Goal: Navigation & Orientation: Find specific page/section

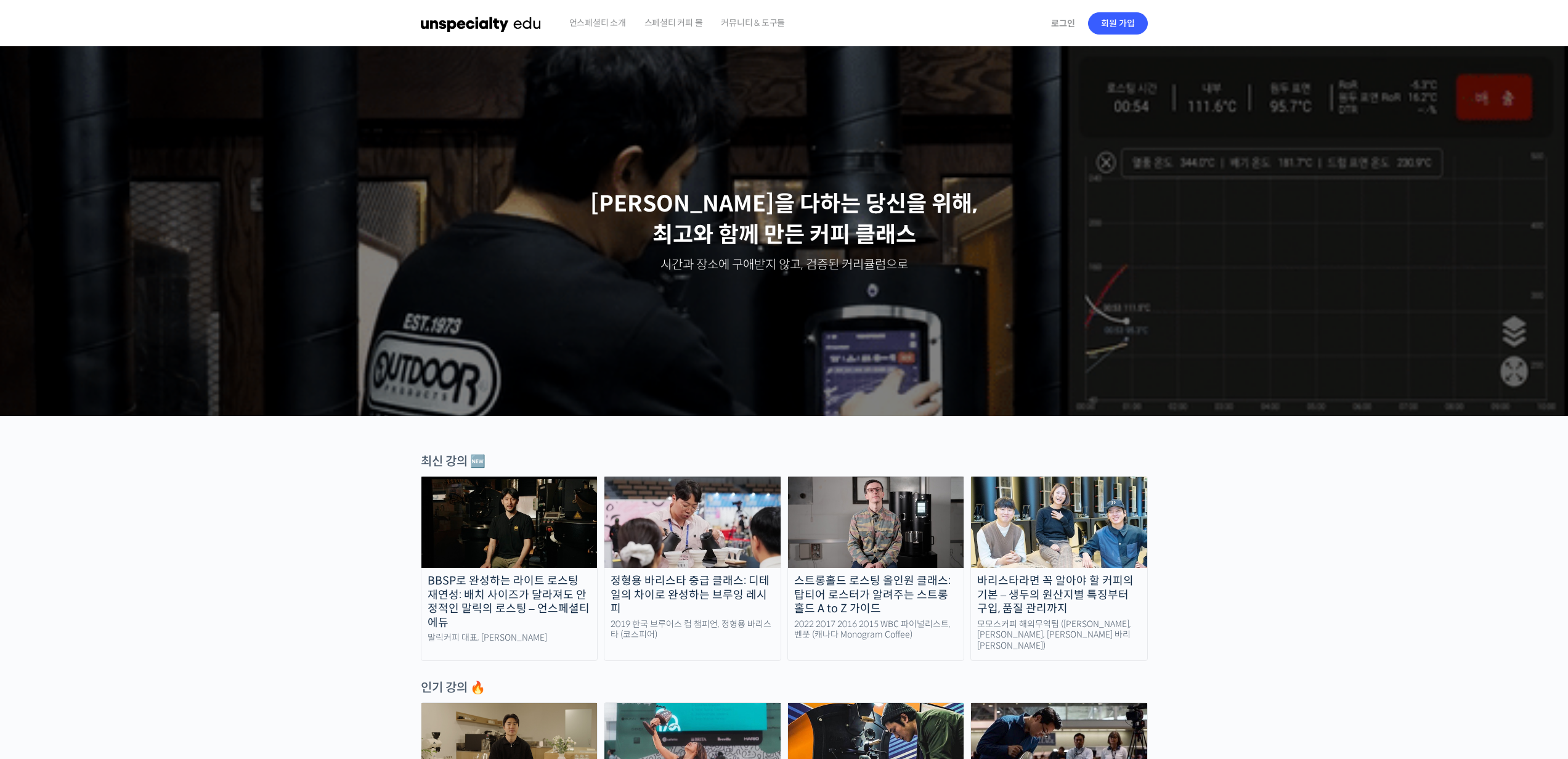
click at [485, 23] on img at bounding box center [481, 22] width 121 height 37
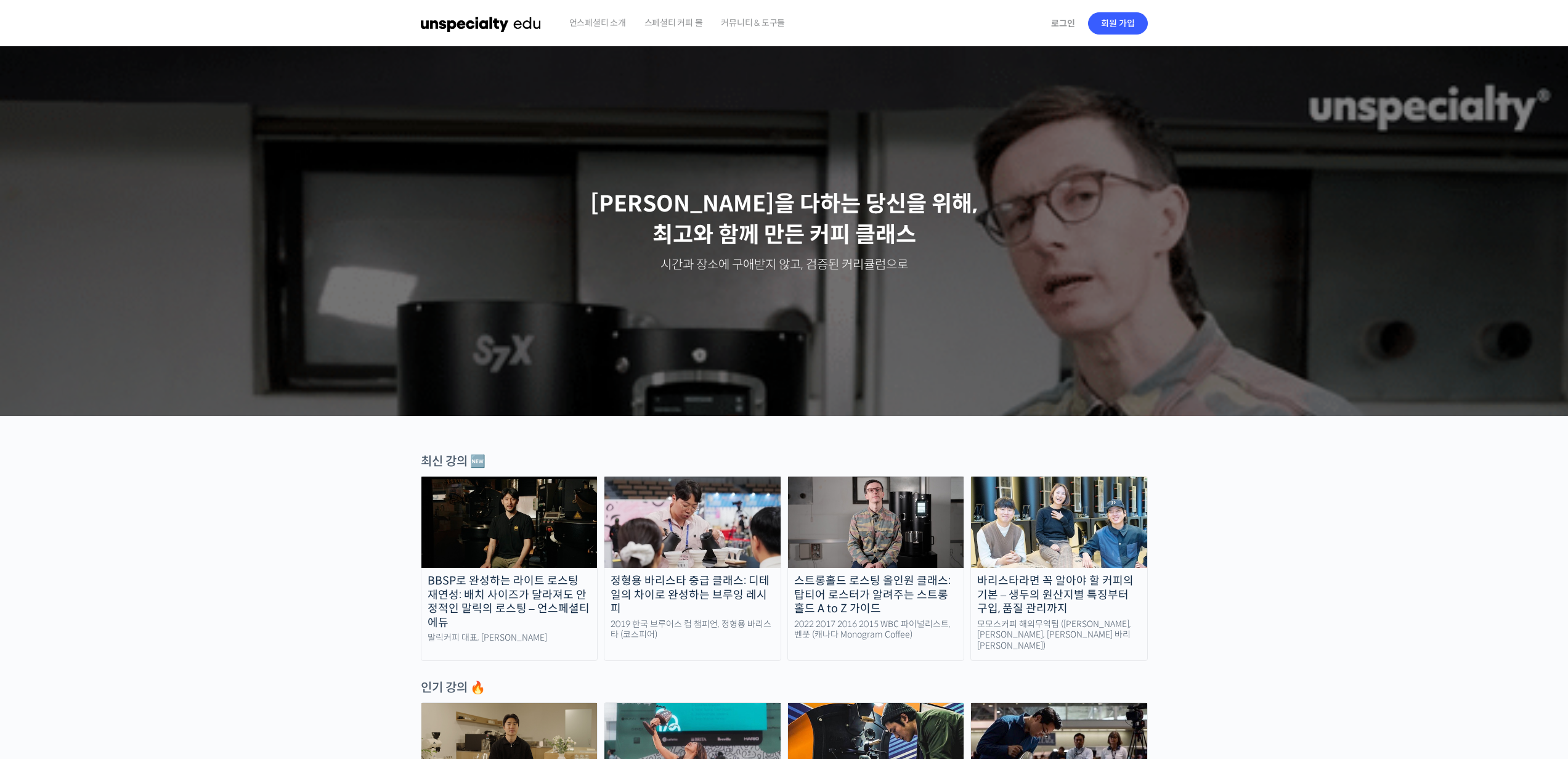
click at [623, 22] on span "언스페셜티 소개" at bounding box center [597, 22] width 57 height 47
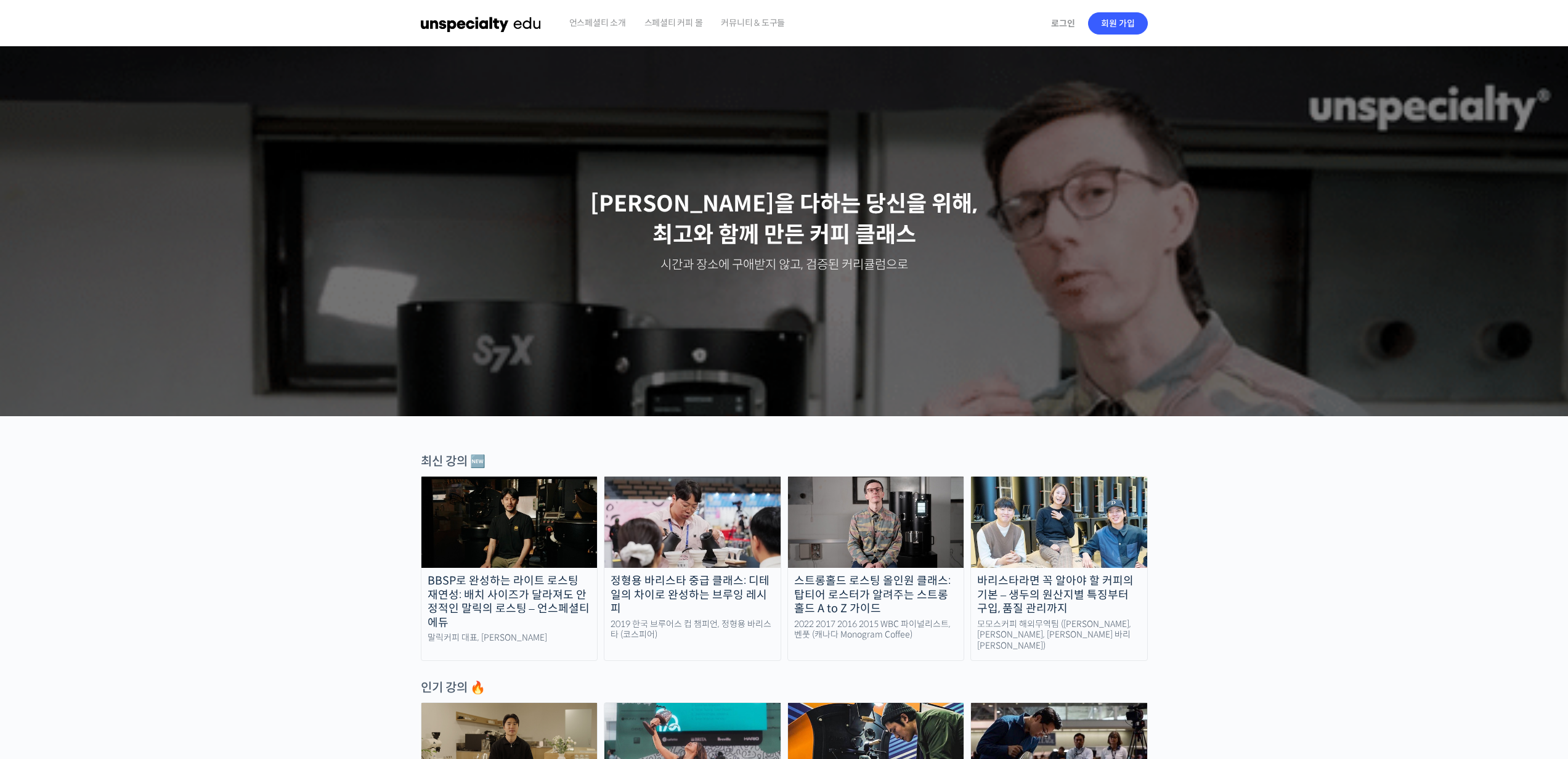
click at [754, 24] on span "커뮤니티 & 도구들" at bounding box center [753, 22] width 64 height 47
